Goal: Transaction & Acquisition: Purchase product/service

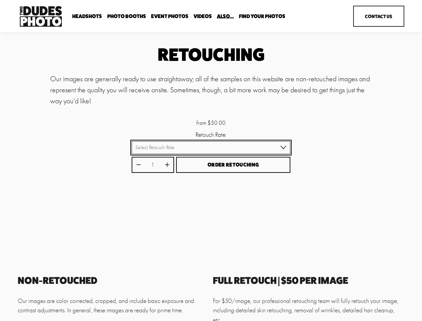
click at [211, 148] on select "Select Retouch Rate Individual Rate ($50/image) 4 Images ($150) 8 Images ($200)" at bounding box center [211, 147] width 159 height 13
select select "Individual Rate ($50/image)"
click at [132, 142] on select "Select Retouch Rate Individual Rate ($50/image) 4 Images ($150) 8 Images ($200)" at bounding box center [211, 147] width 159 height 13
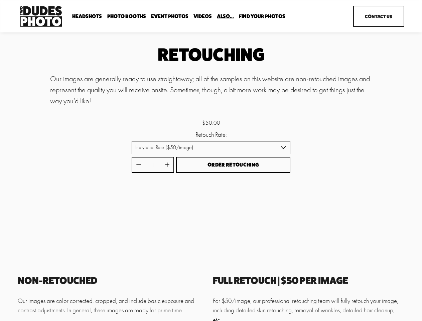
click at [167, 166] on icon "Increase quantity by 1" at bounding box center [167, 165] width 4 height 4
type input "2"
click at [233, 166] on span "Order Retouching" at bounding box center [234, 165] width 52 height 6
